Goal: Information Seeking & Learning: Stay updated

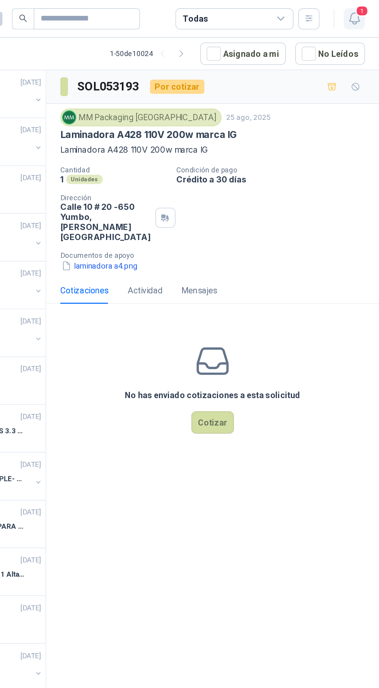
click at [367, 7] on span "1" at bounding box center [367, 6] width 9 height 7
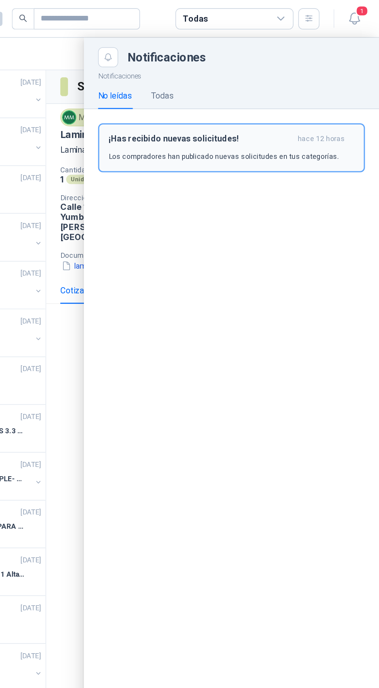
click at [325, 97] on div "¡Has recibido nuevas solicitudes! hace 12 horas Los compradores han publicado n…" at bounding box center [282, 97] width 161 height 18
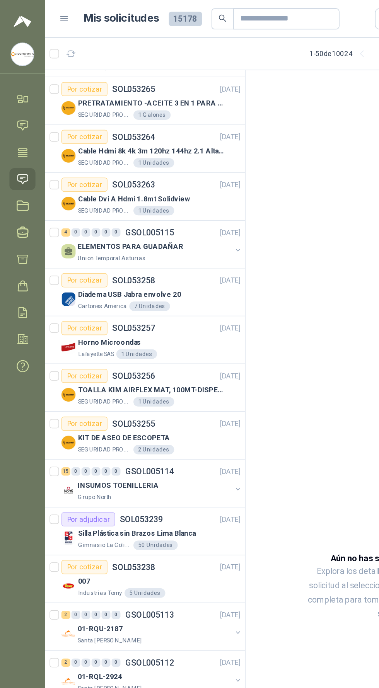
scroll to position [281, 0]
